Goal: Navigation & Orientation: Find specific page/section

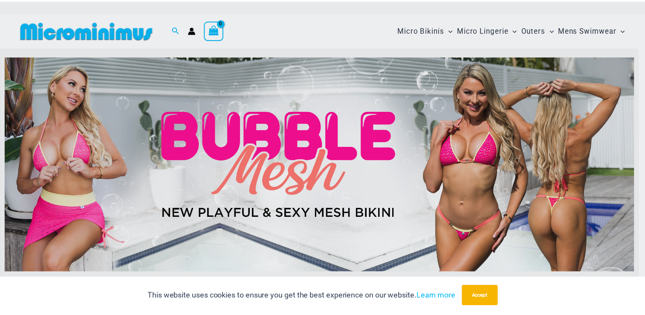
scroll to position [255, 0]
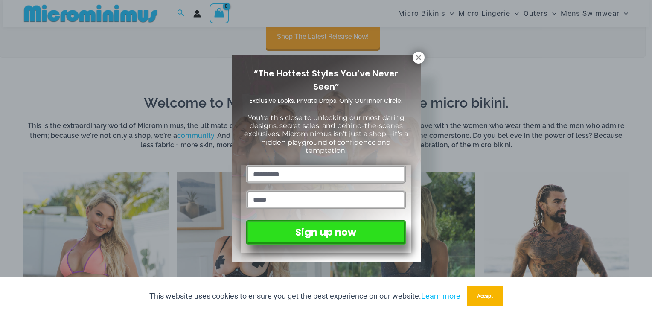
drag, startPoint x: 648, startPoint y: 13, endPoint x: 653, endPoint y: 51, distance: 38.2
click at [297, 173] on input "text" at bounding box center [326, 174] width 160 height 19
click at [377, 144] on p "You’re this close to unlocking our most daring designs, secret sales, and behin…" at bounding box center [326, 133] width 170 height 41
click at [421, 55] on icon at bounding box center [418, 58] width 8 height 8
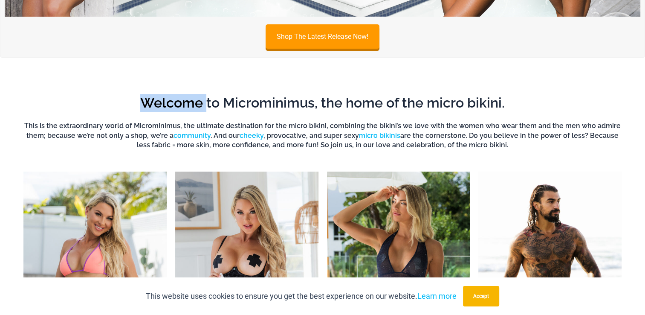
scroll to position [0, 0]
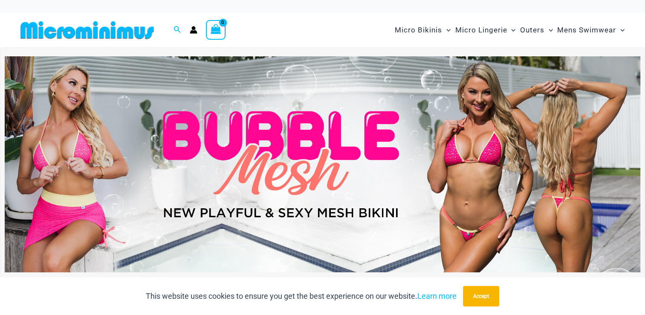
click at [142, 26] on img at bounding box center [87, 29] width 140 height 19
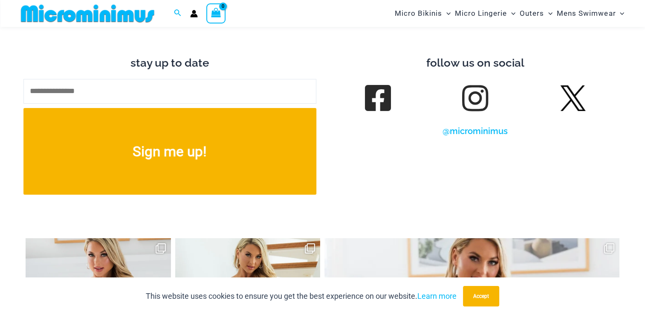
scroll to position [3836, 0]
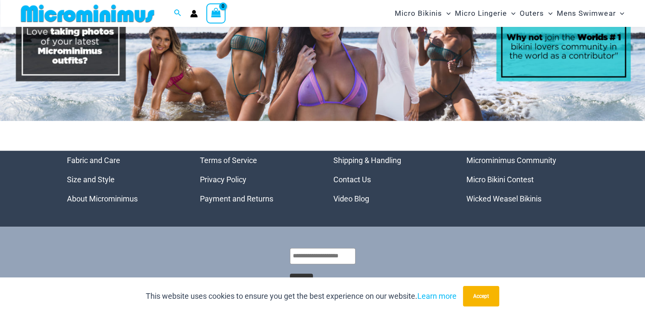
click at [492, 156] on link "Microminimus Community" at bounding box center [511, 160] width 90 height 9
